Goal: Task Accomplishment & Management: Use online tool/utility

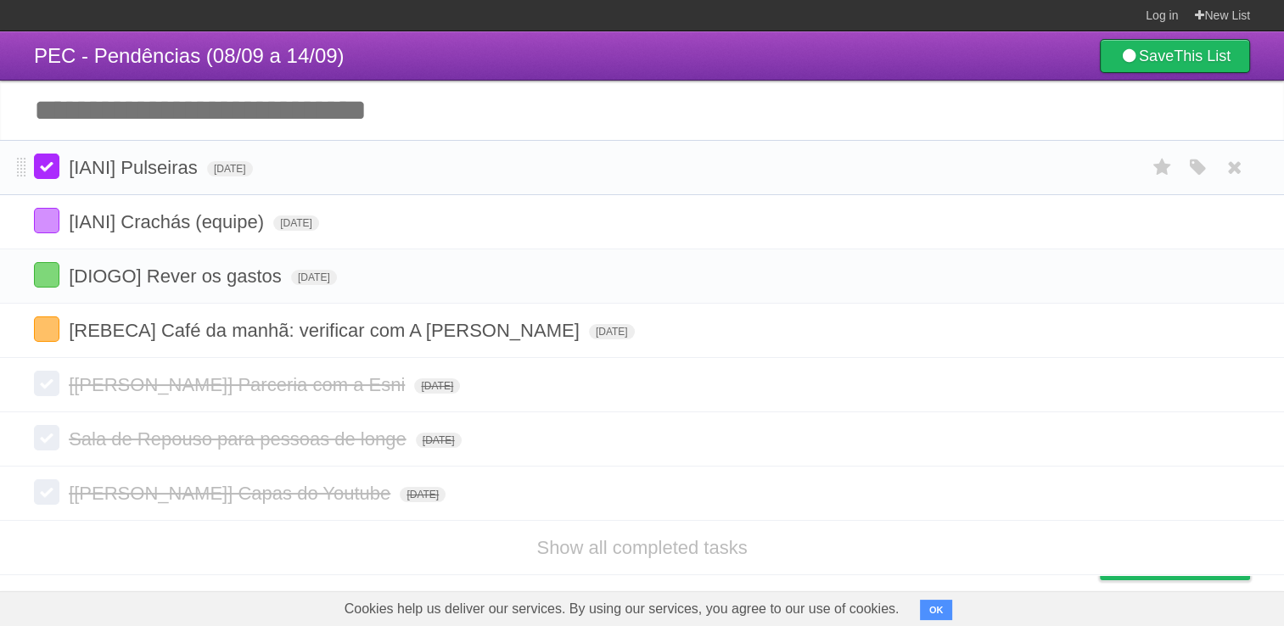
click at [36, 171] on label at bounding box center [46, 166] width 25 height 25
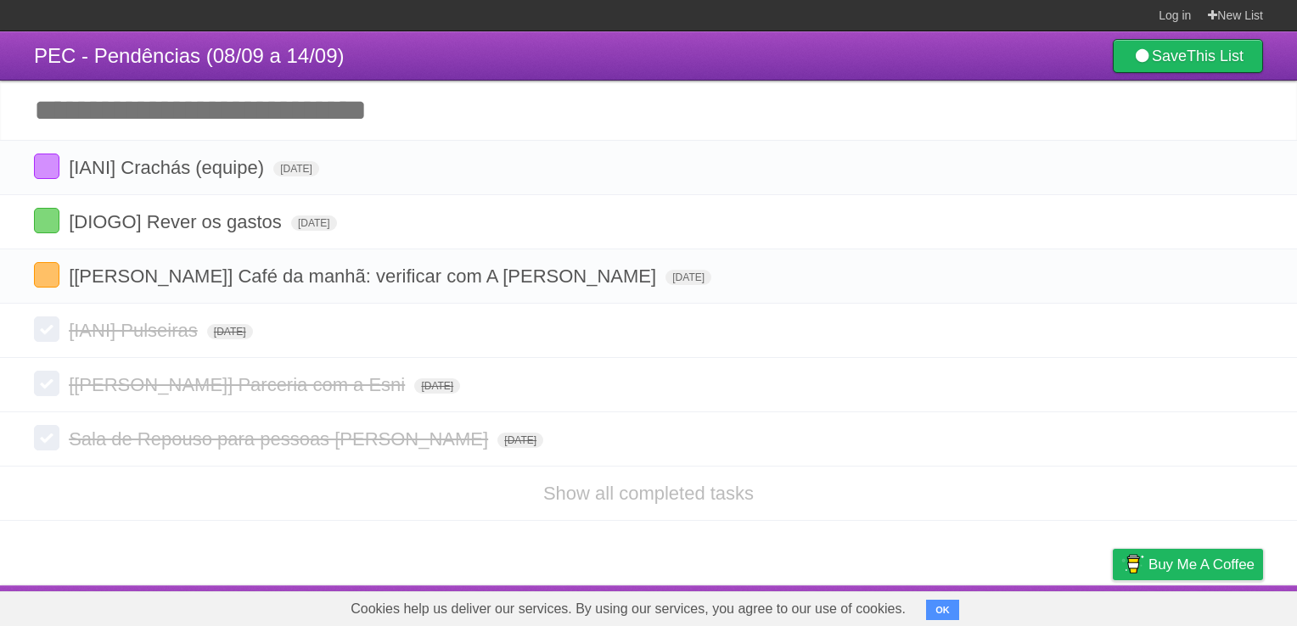
click at [305, 112] on input "Add another task" at bounding box center [648, 110] width 1297 height 59
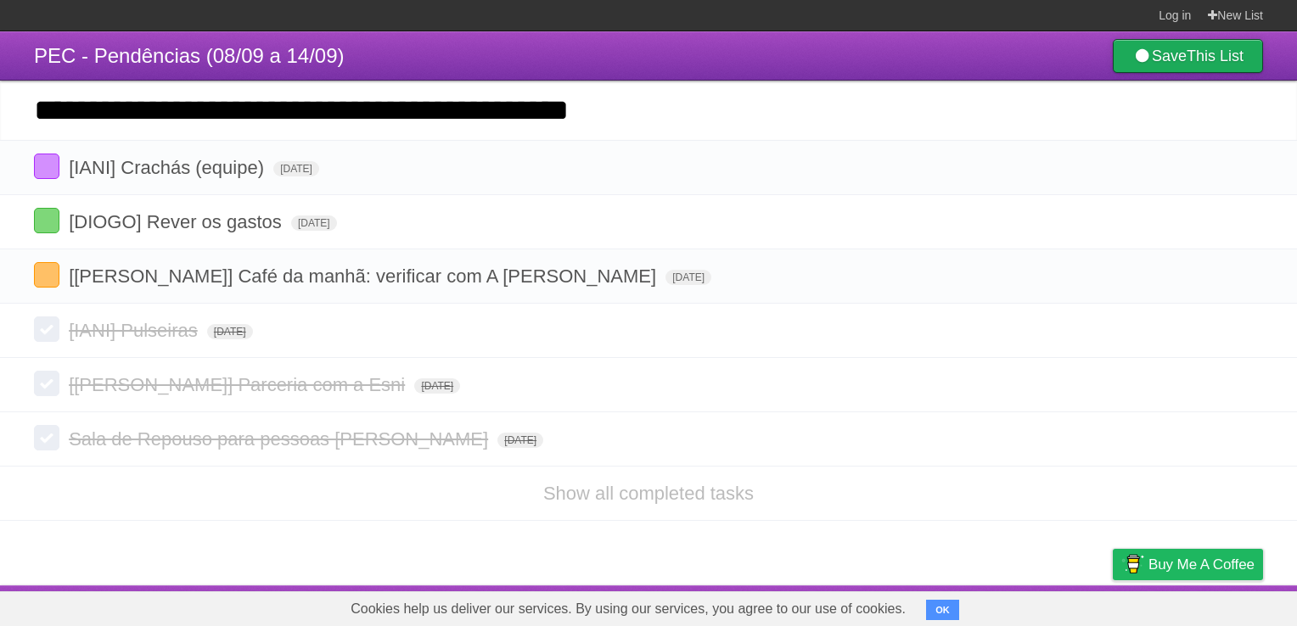
type input "**********"
click at [1196, 59] on b "This List" at bounding box center [1214, 56] width 57 height 17
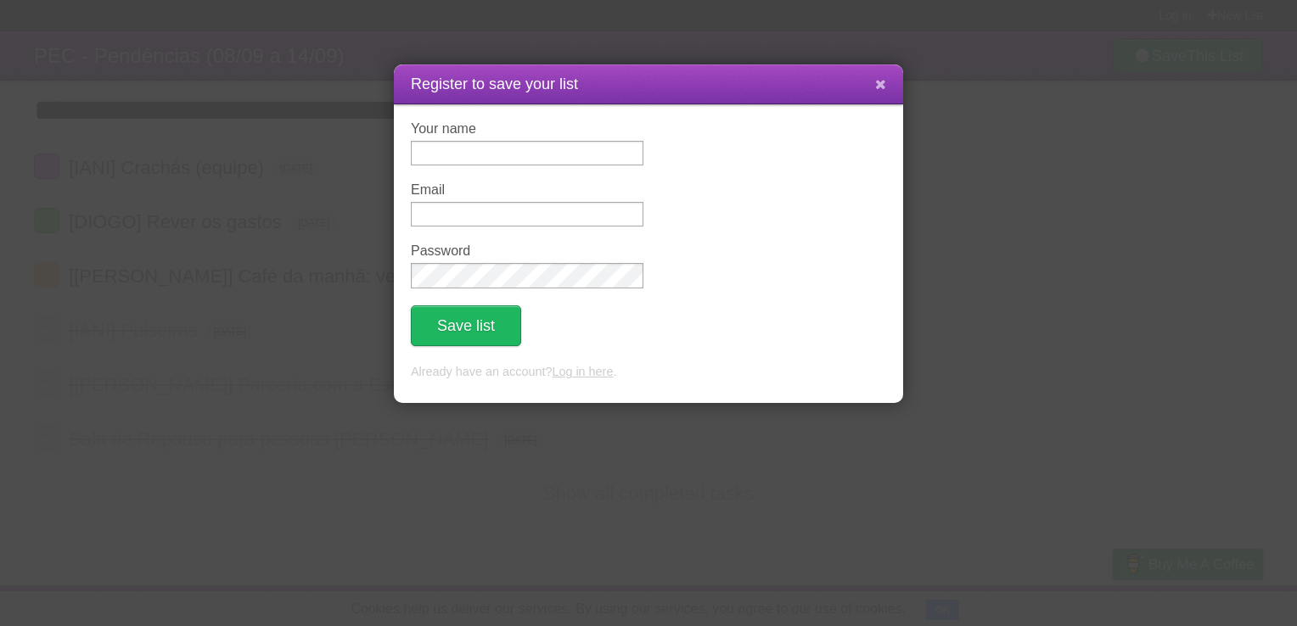
click at [879, 87] on icon at bounding box center [880, 84] width 11 height 14
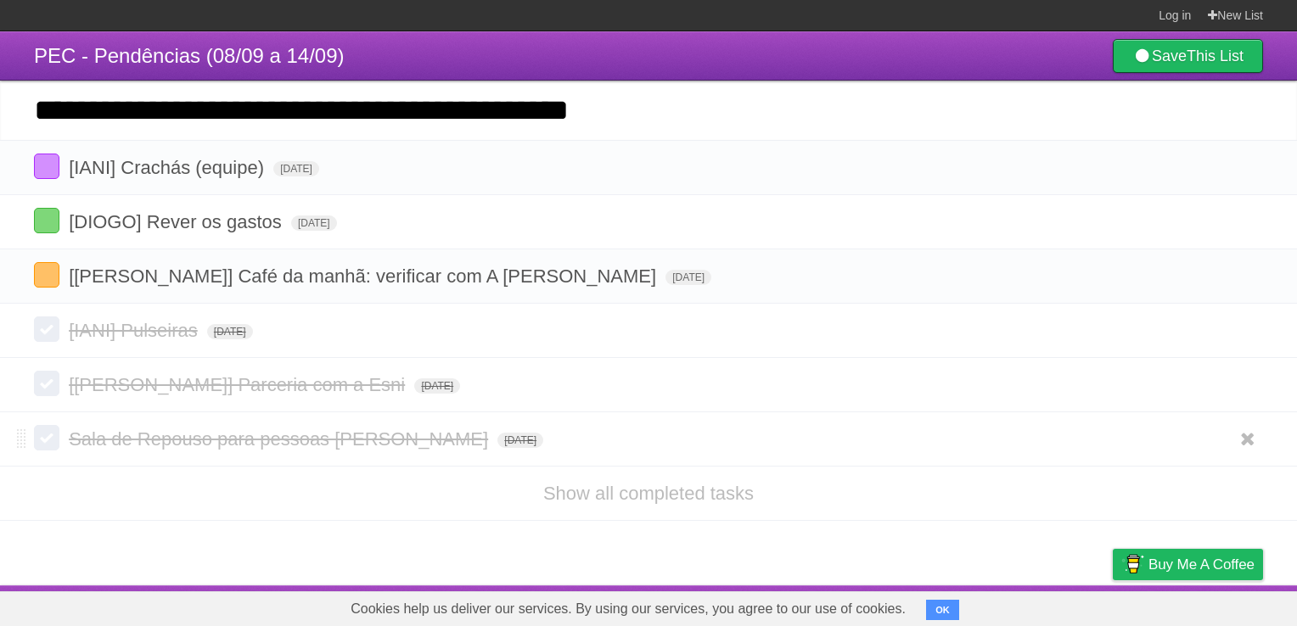
click at [893, 447] on form "Sala de Repouso para pessoas [PERSON_NAME] [DATE] White Red Blue Green Purple O…" at bounding box center [648, 439] width 1229 height 28
click at [232, 208] on li "[DIOGO] Rever os gastos [DATE] White Red Blue Green Purple Orange" at bounding box center [648, 221] width 1297 height 55
drag, startPoint x: 698, startPoint y: 124, endPoint x: -3, endPoint y: 76, distance: 703.3
click at [0, 76] on html "**********" at bounding box center [648, 313] width 1297 height 626
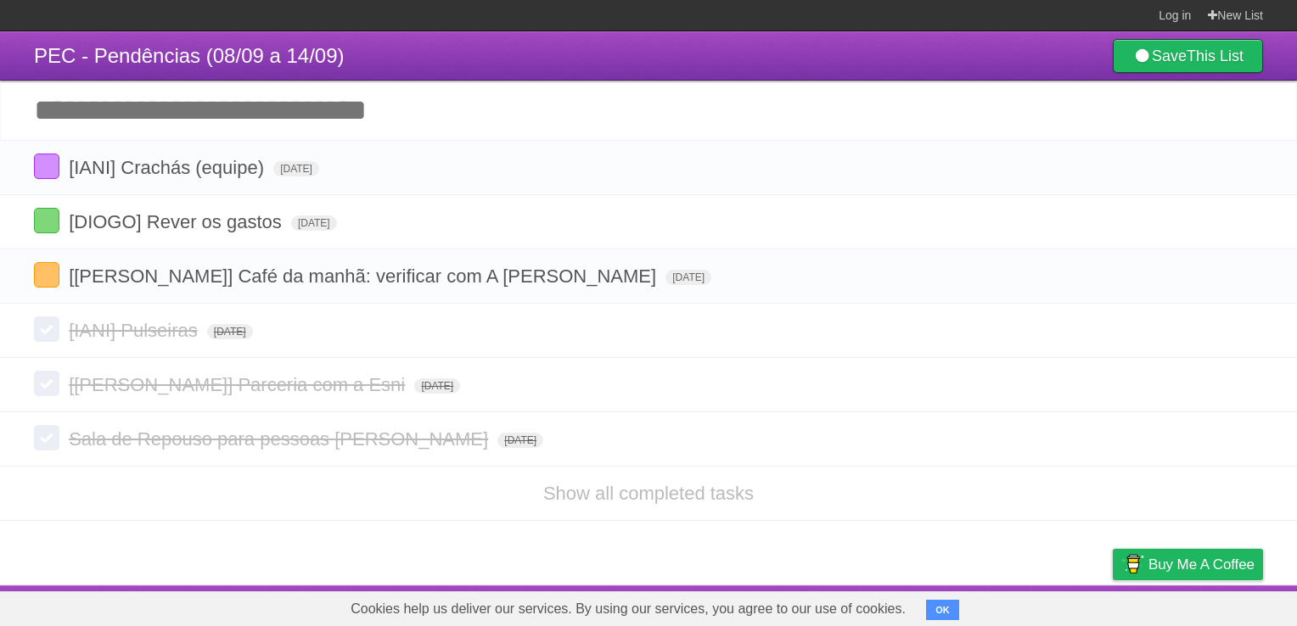
click at [170, 117] on input "Add another task" at bounding box center [648, 110] width 1297 height 59
type input "*"
